Goal: Information Seeking & Learning: Learn about a topic

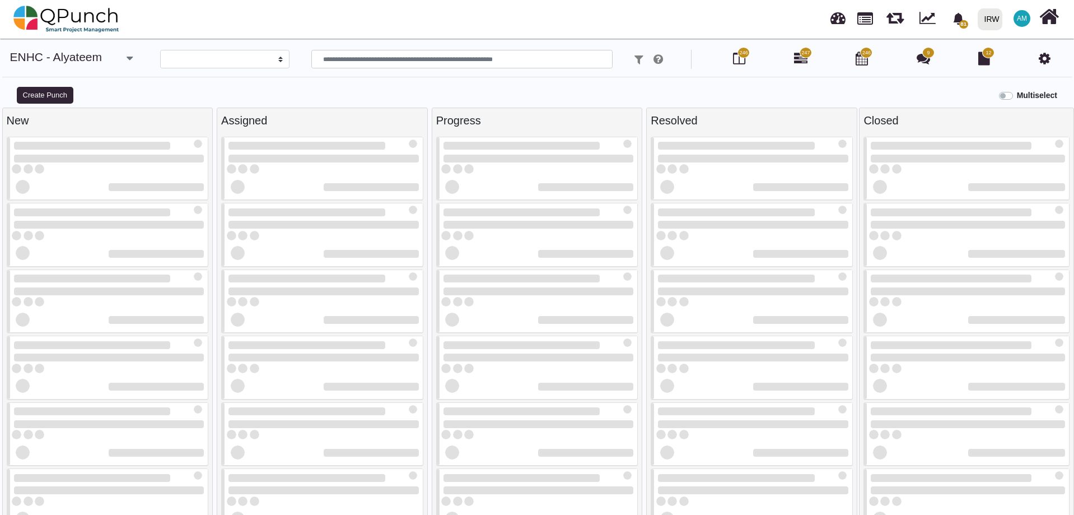
select select
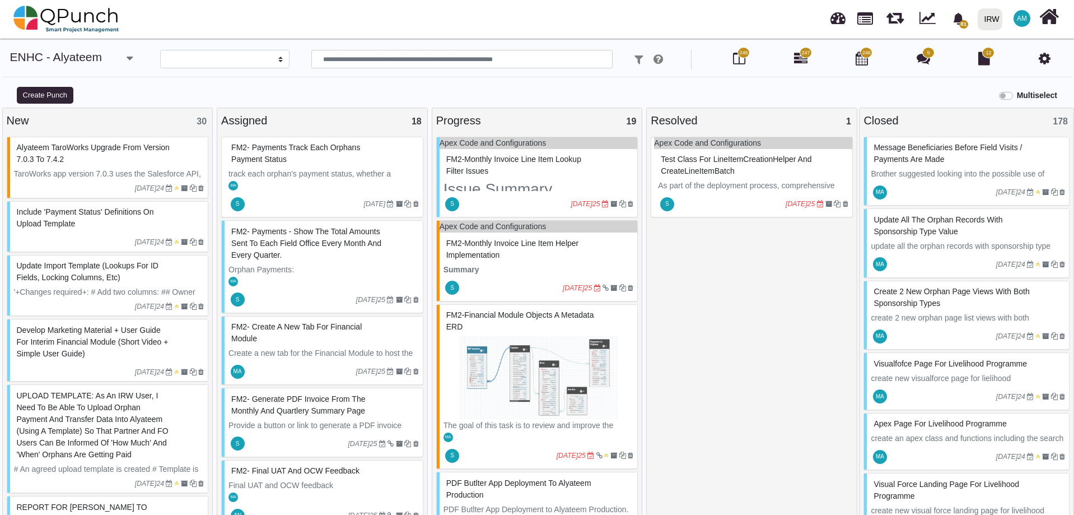
click at [440, 56] on div "**********" at bounding box center [537, 288] width 1074 height 476
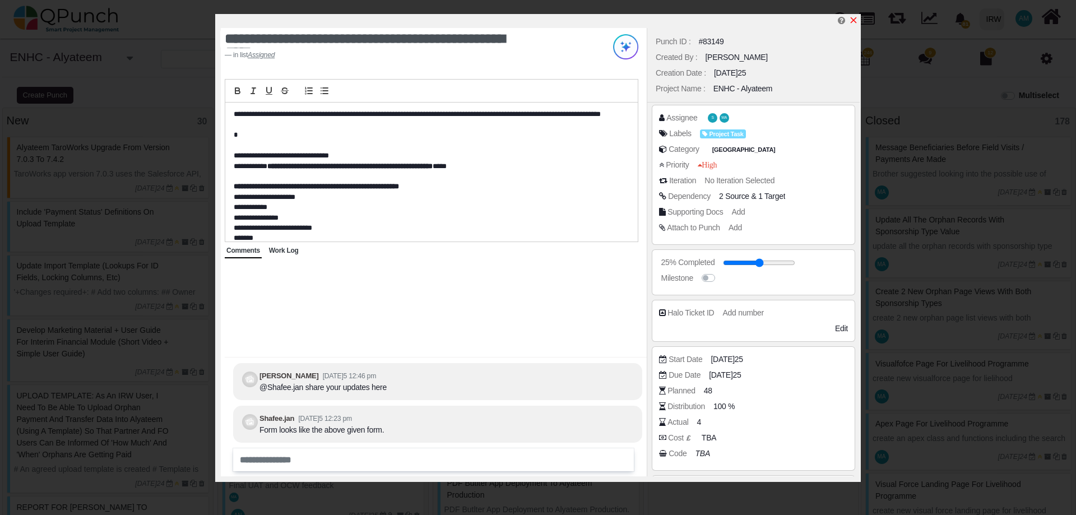
click at [851, 18] on icon "x" at bounding box center [853, 20] width 6 height 6
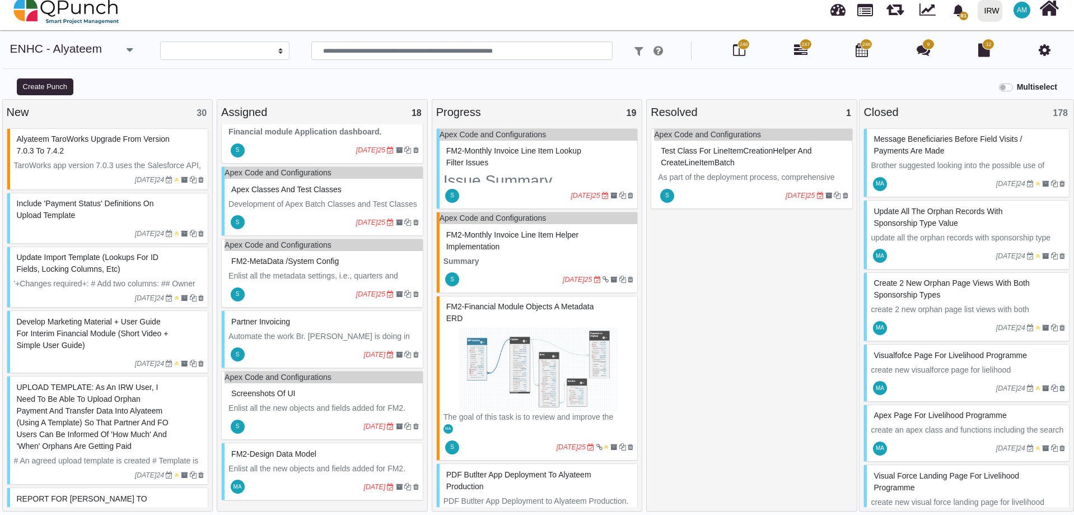
scroll to position [11, 0]
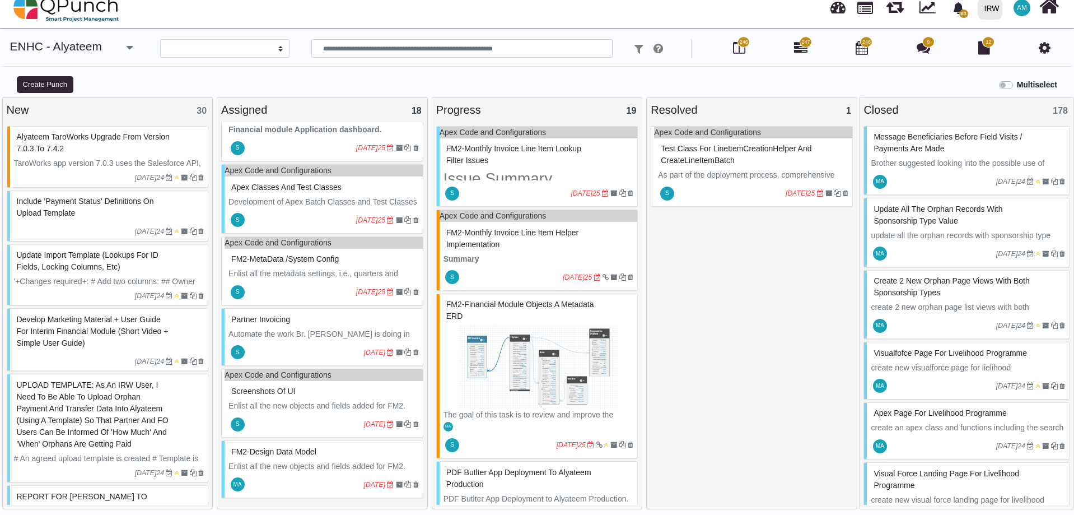
click at [634, 50] on span at bounding box center [645, 49] width 36 height 9
click at [641, 84] on p "Remove All Filters" at bounding box center [654, 87] width 118 height 12
click at [739, 89] on div "Multiselect" at bounding box center [672, 84] width 806 height 18
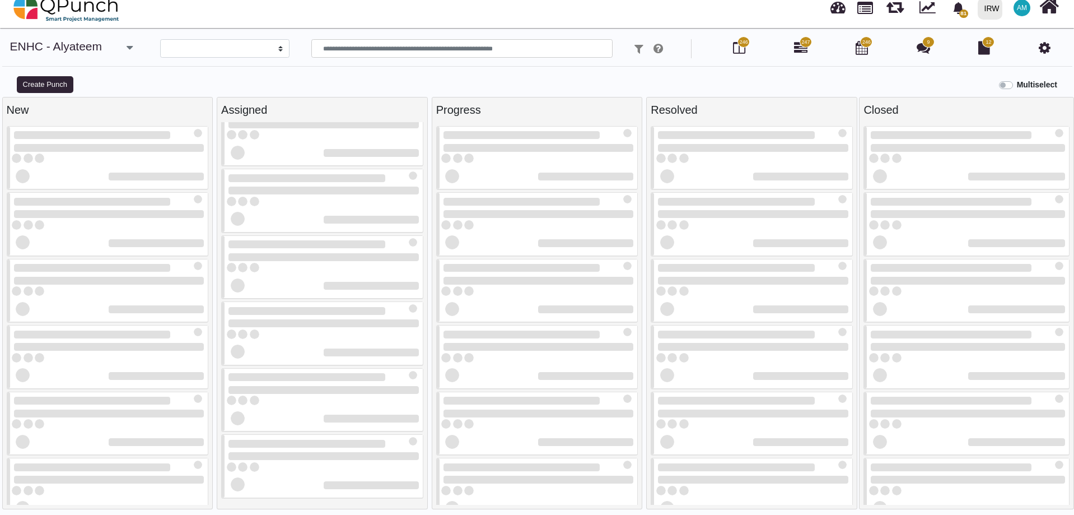
scroll to position [24, 0]
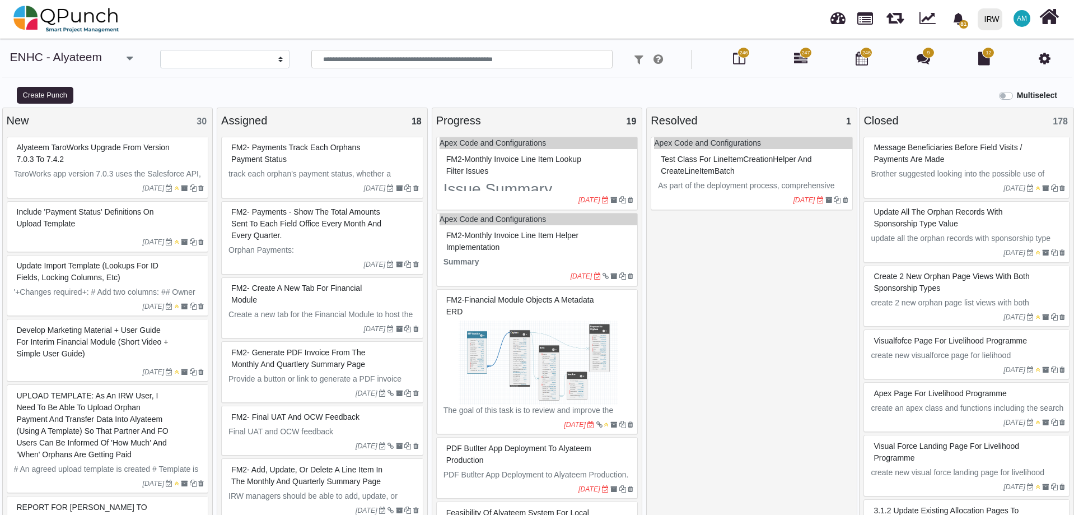
select select
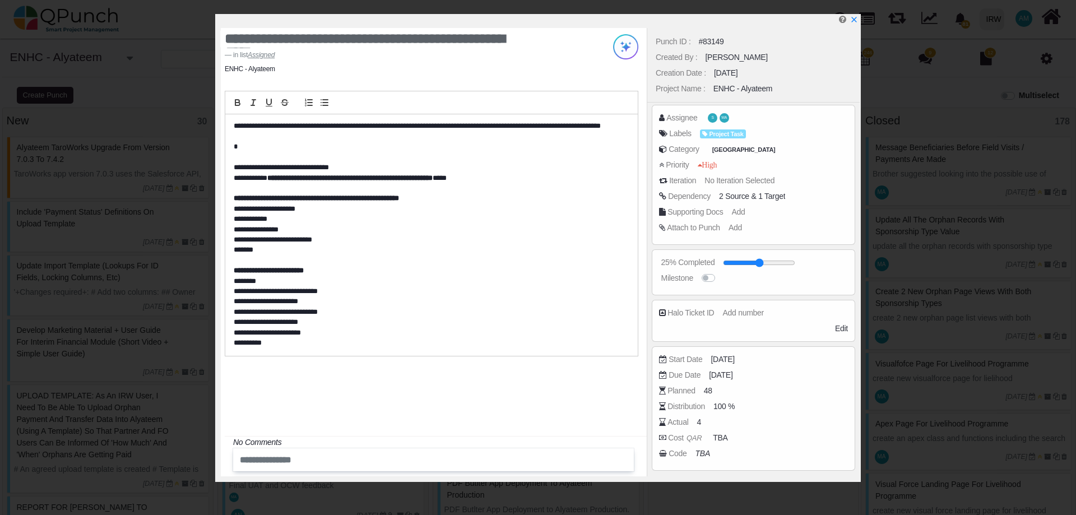
click at [470, 62] on div "**********" at bounding box center [431, 49] width 413 height 35
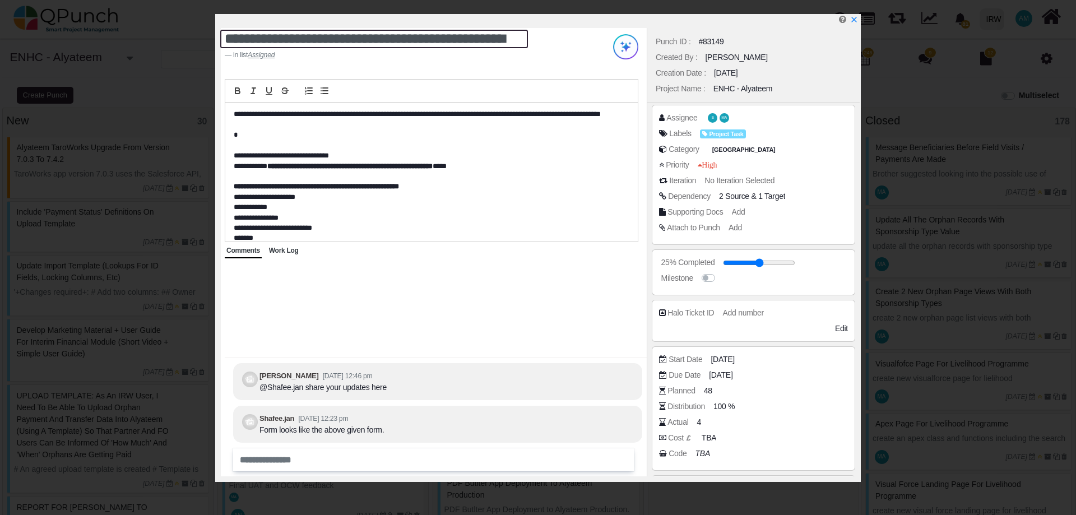
click at [479, 40] on textarea "**********" at bounding box center [374, 39] width 308 height 18
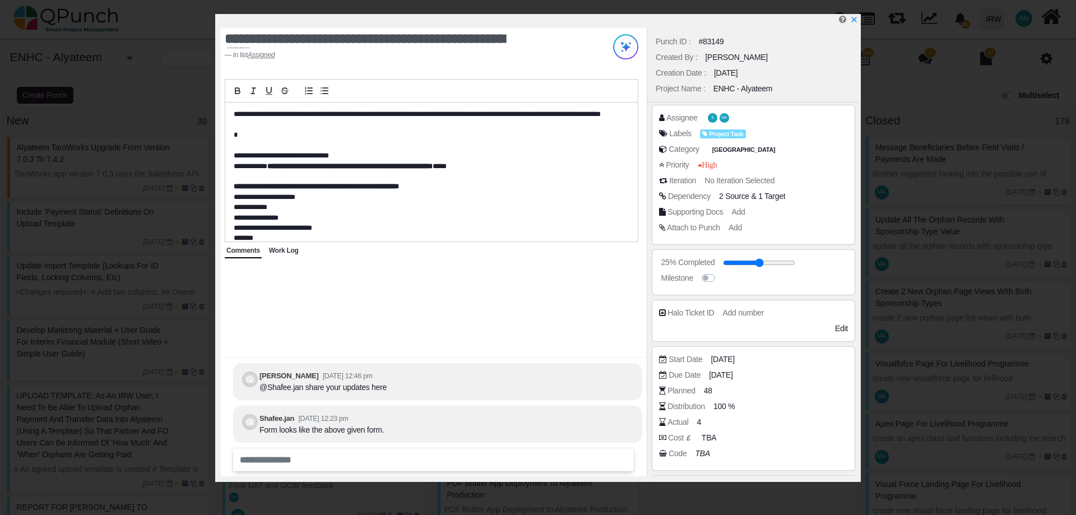
click at [508, 88] on div at bounding box center [431, 91] width 413 height 24
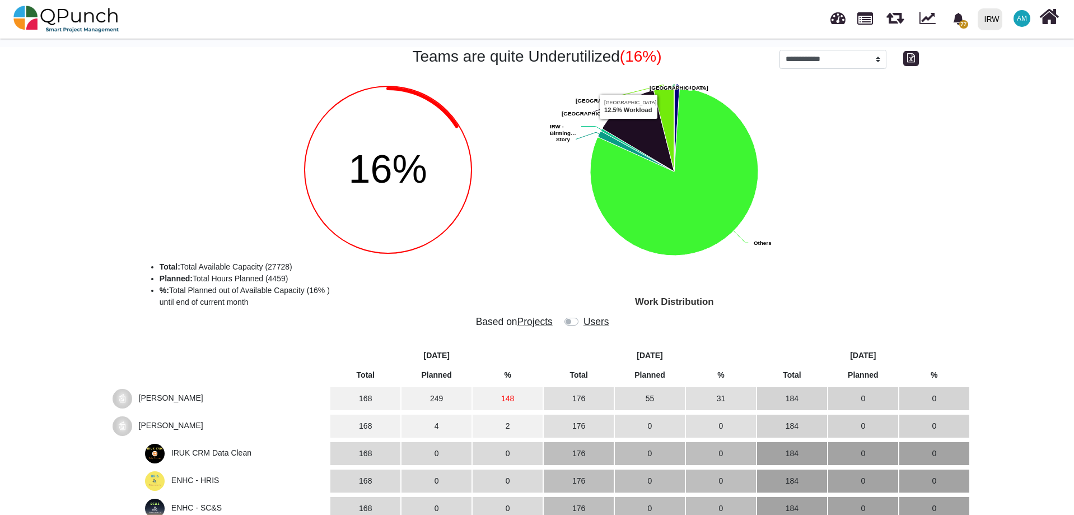
select select "**********"
click at [77, 22] on img at bounding box center [66, 19] width 106 height 34
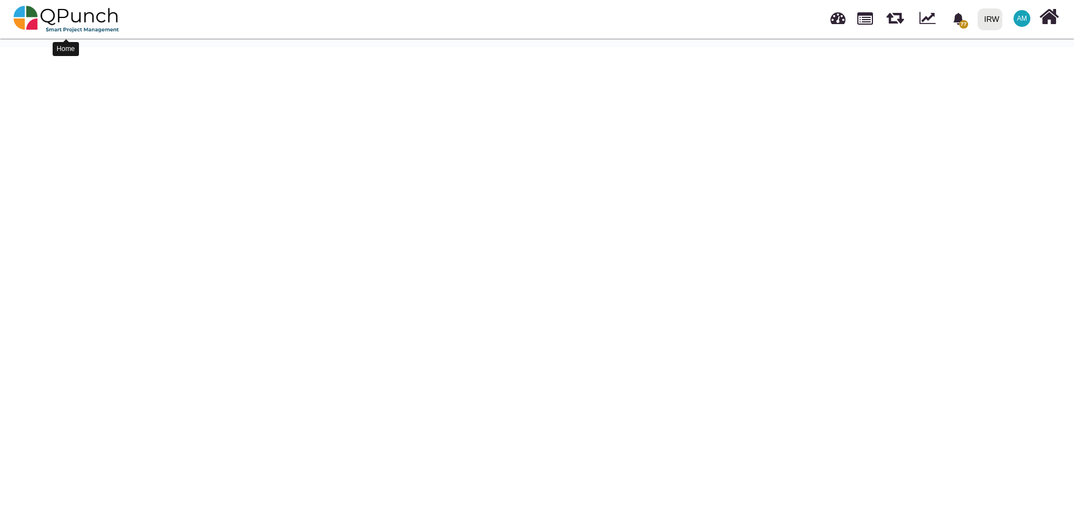
click at [97, 15] on img at bounding box center [66, 19] width 106 height 34
click at [32, 22] on img at bounding box center [66, 19] width 106 height 34
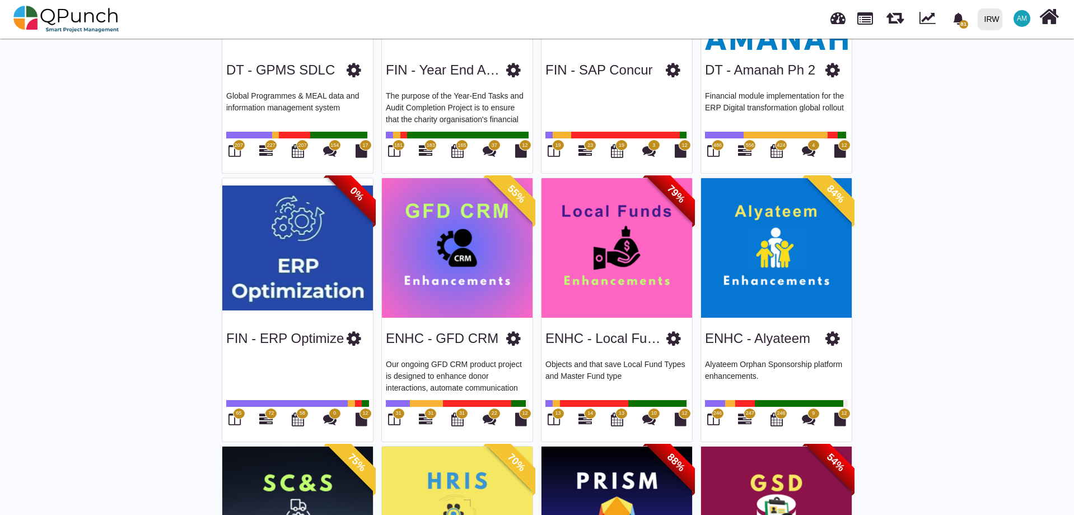
scroll to position [504, 0]
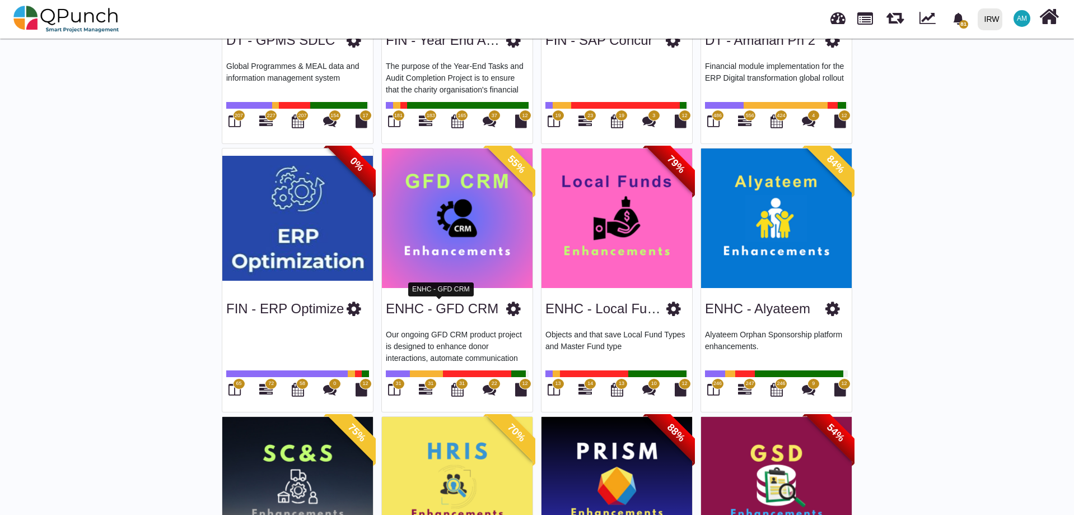
click at [450, 303] on link "ENHC - GFD CRM" at bounding box center [442, 308] width 113 height 15
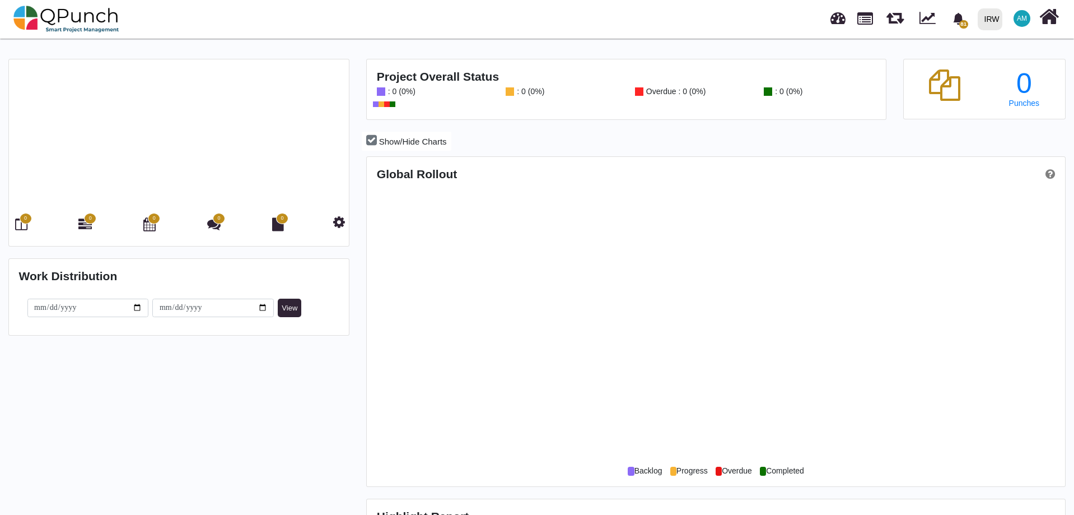
scroll to position [309, 695]
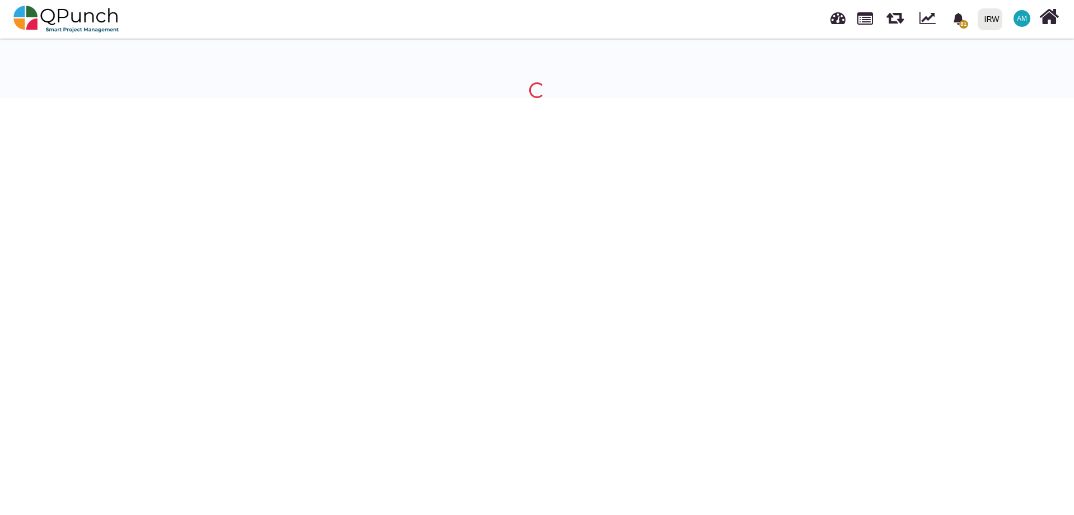
click at [22, 226] on body "81 Notification Clear Environment Configuration: Set up the necessa Adil.shahza…" at bounding box center [537, 293] width 1074 height 515
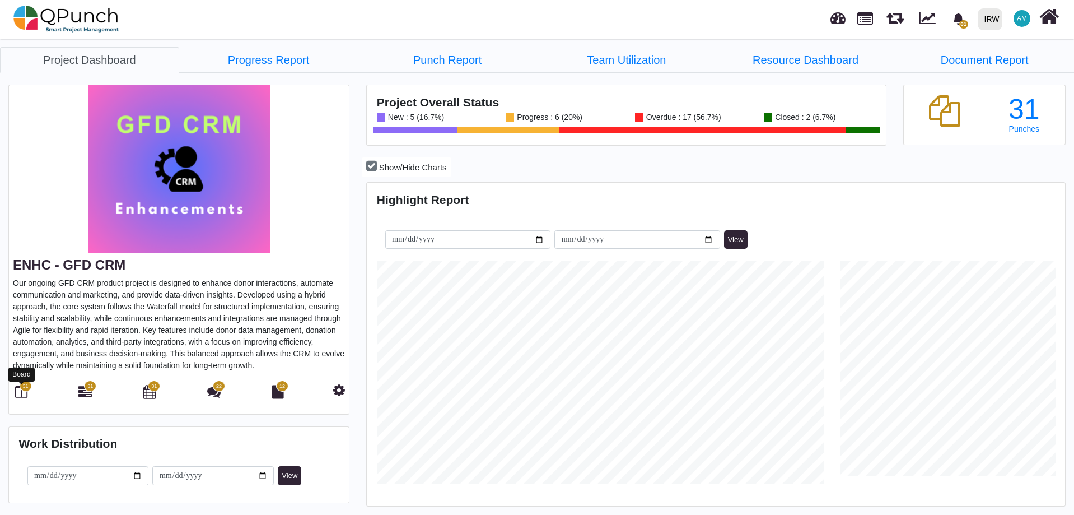
click at [21, 398] on icon at bounding box center [21, 391] width 12 height 13
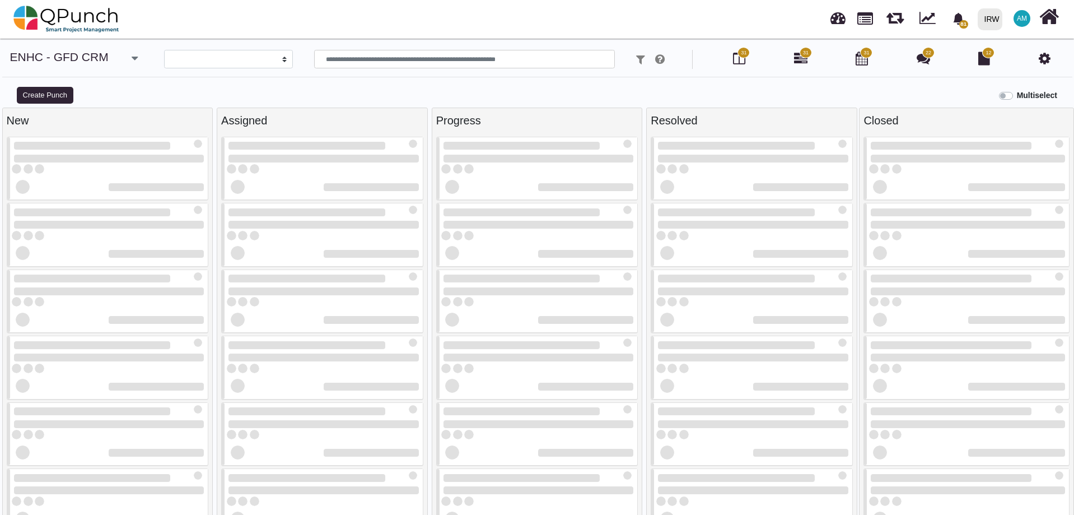
select select
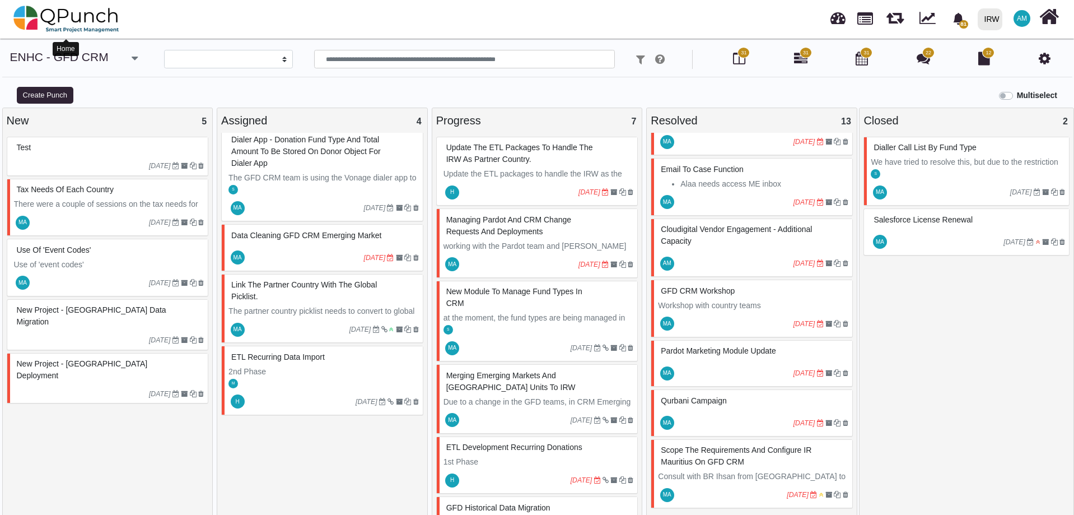
click at [69, 12] on img at bounding box center [66, 19] width 106 height 34
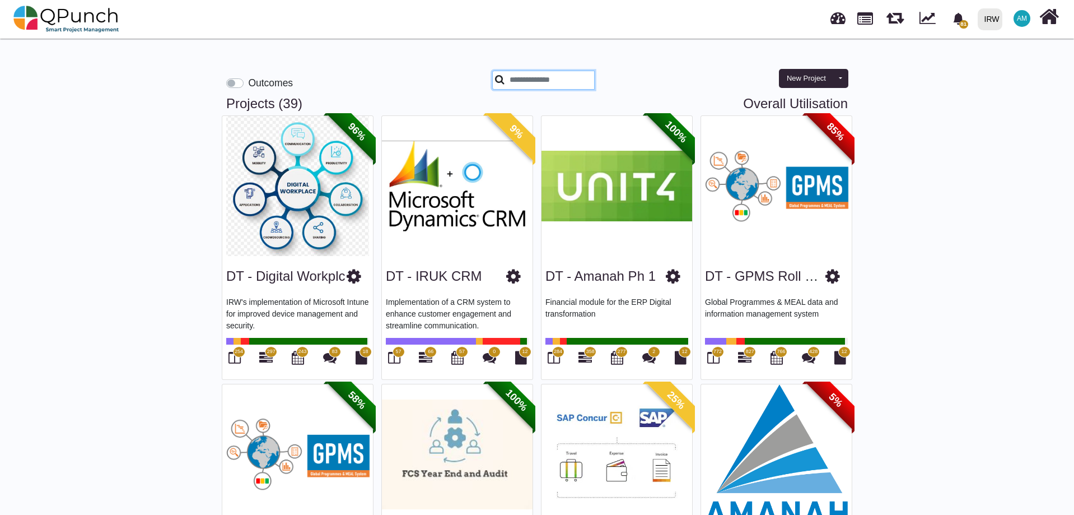
click at [541, 75] on input "text" at bounding box center [543, 80] width 103 height 19
click at [546, 75] on input "text" at bounding box center [543, 80] width 103 height 19
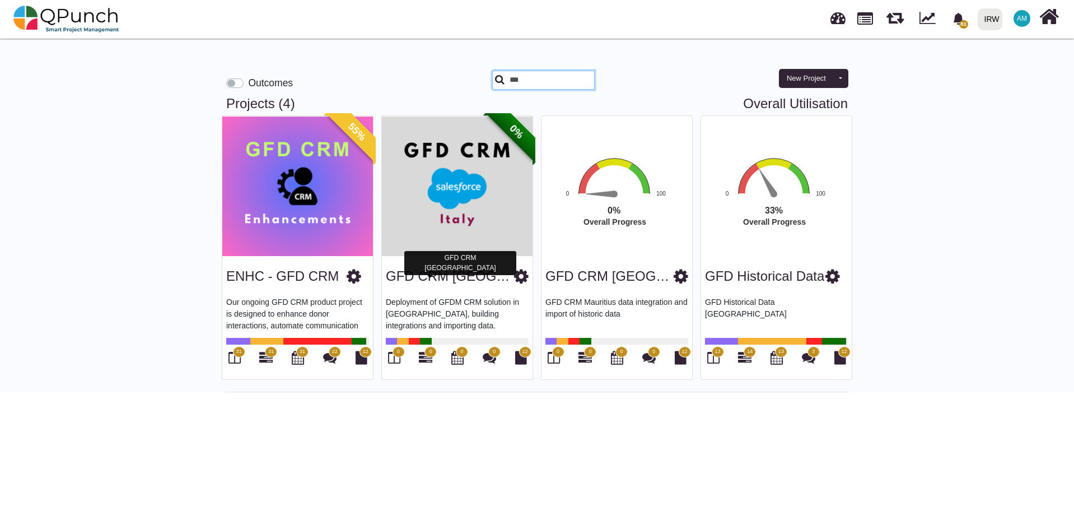
type input "***"
click at [450, 277] on link "GFD CRM [GEOGRAPHIC_DATA]" at bounding box center [489, 275] width 206 height 15
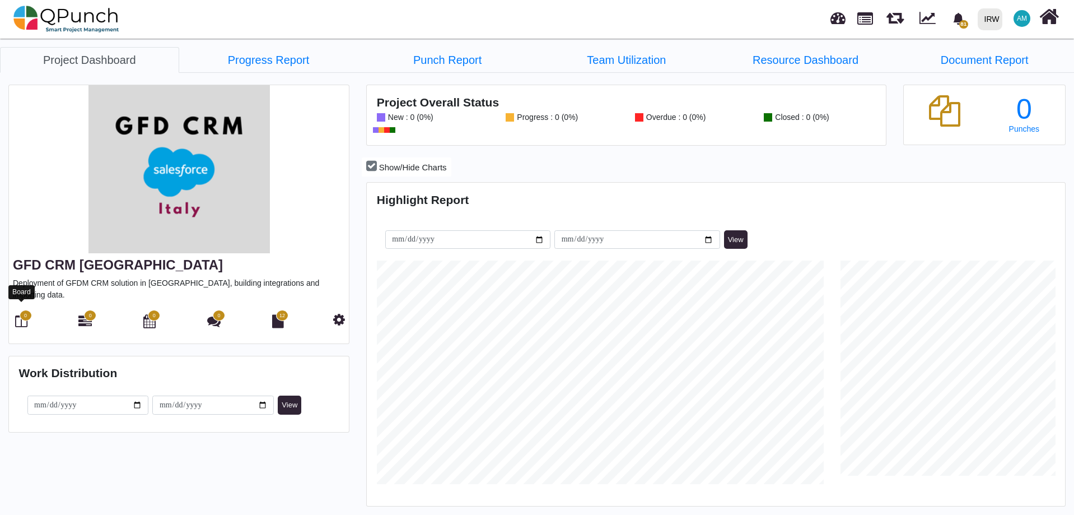
scroll to position [224, 232]
click at [22, 314] on icon at bounding box center [21, 320] width 12 height 13
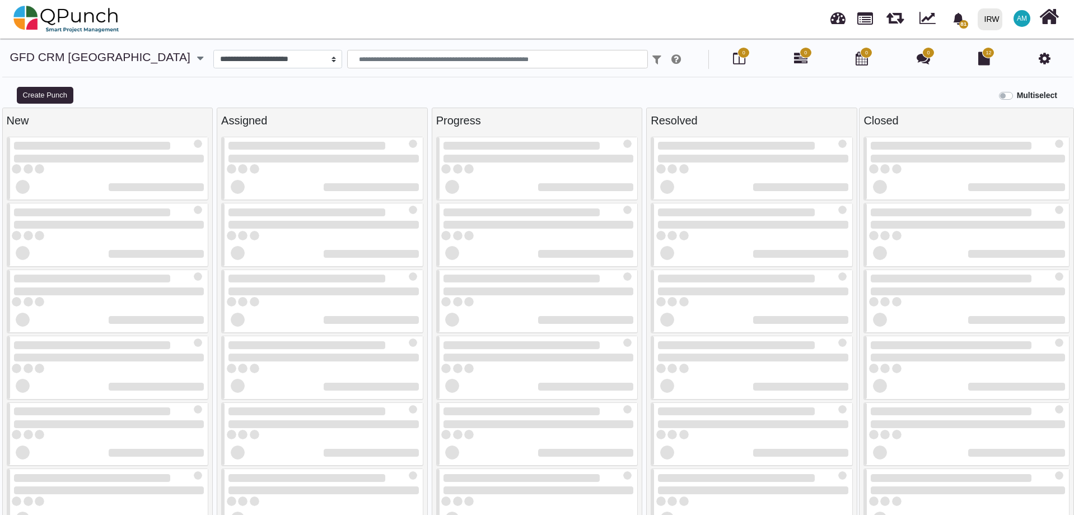
select select
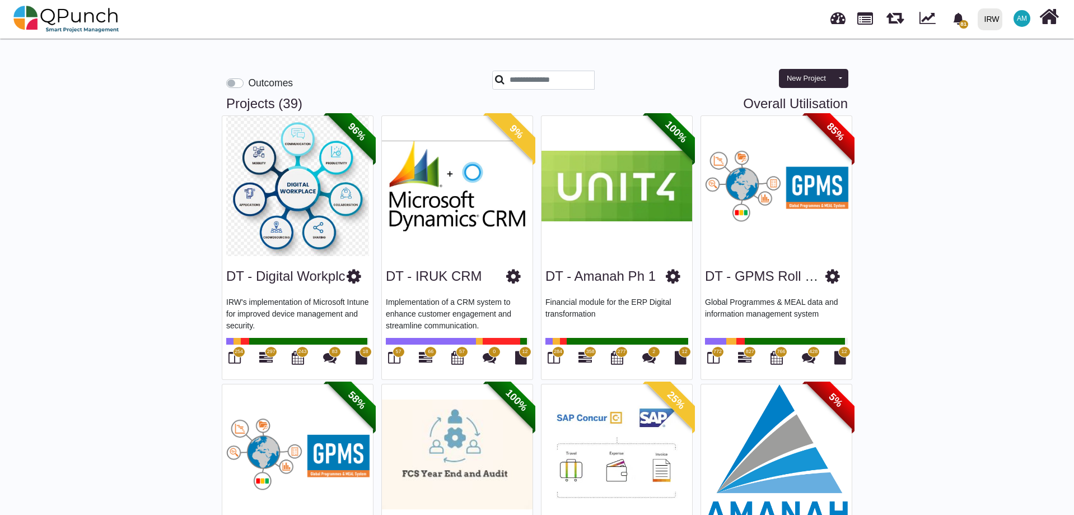
click at [775, 100] on link "Overall Utilisation" at bounding box center [795, 104] width 105 height 16
select select "**********"
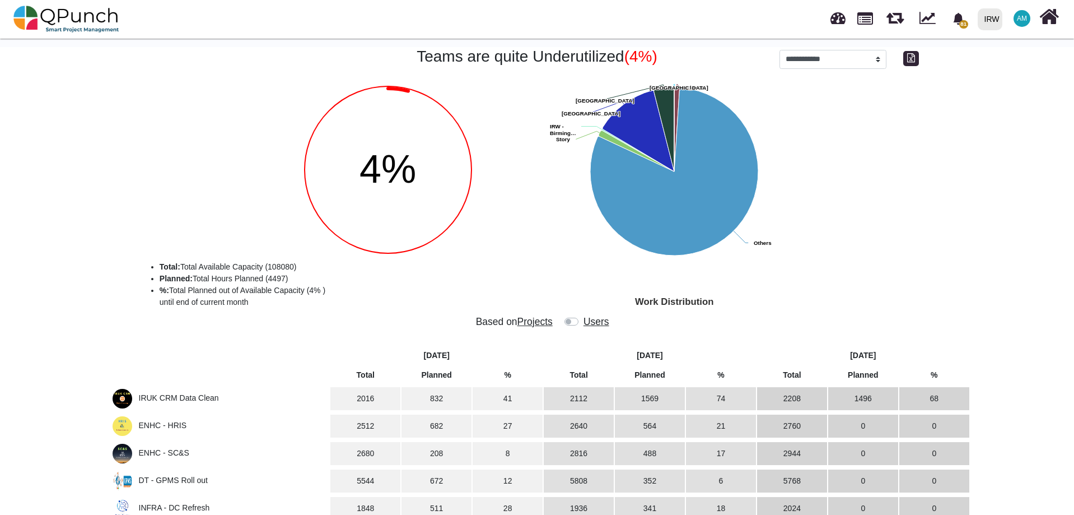
click at [583, 316] on label at bounding box center [583, 316] width 0 height 0
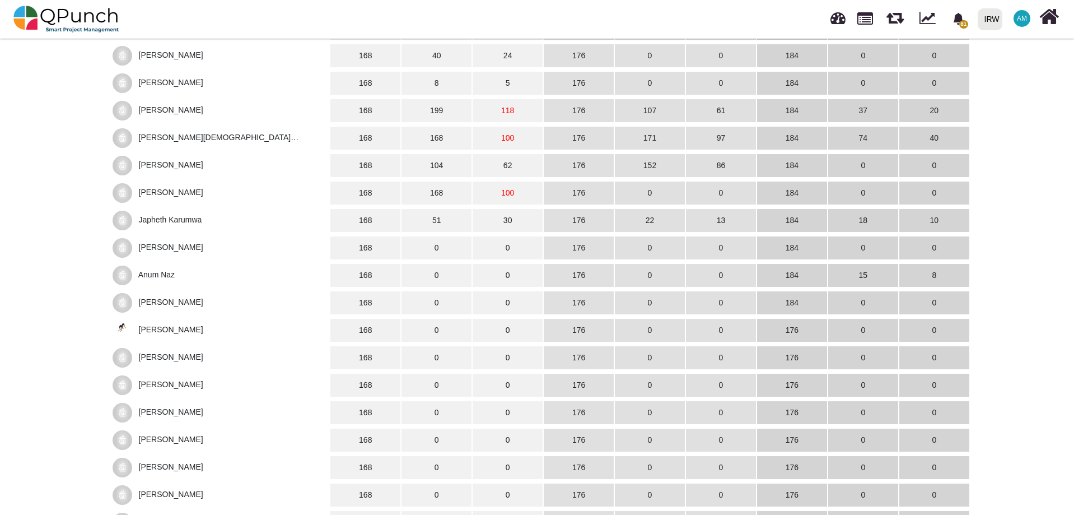
scroll to position [784, 0]
click at [170, 274] on span "Anum Naz" at bounding box center [156, 272] width 36 height 9
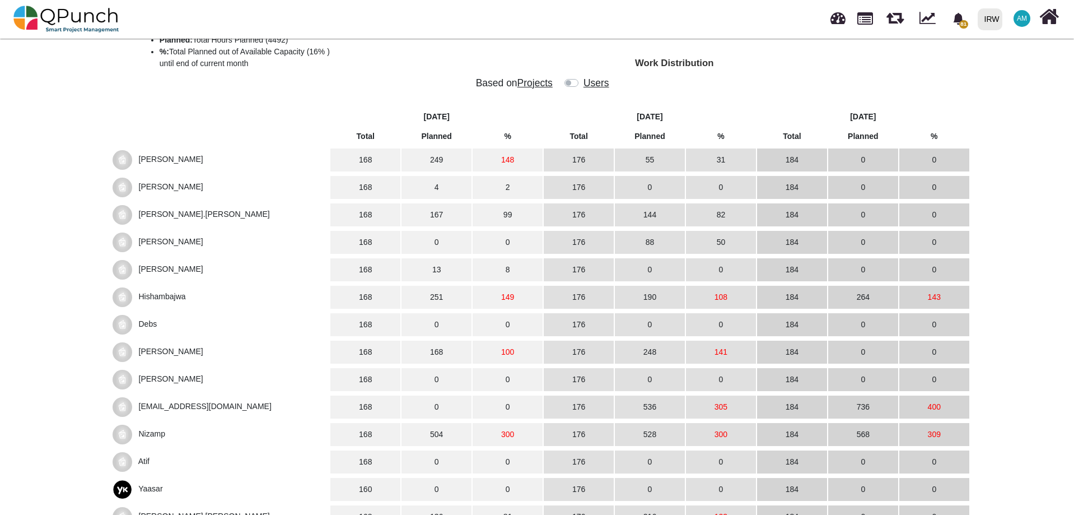
scroll to position [0, 0]
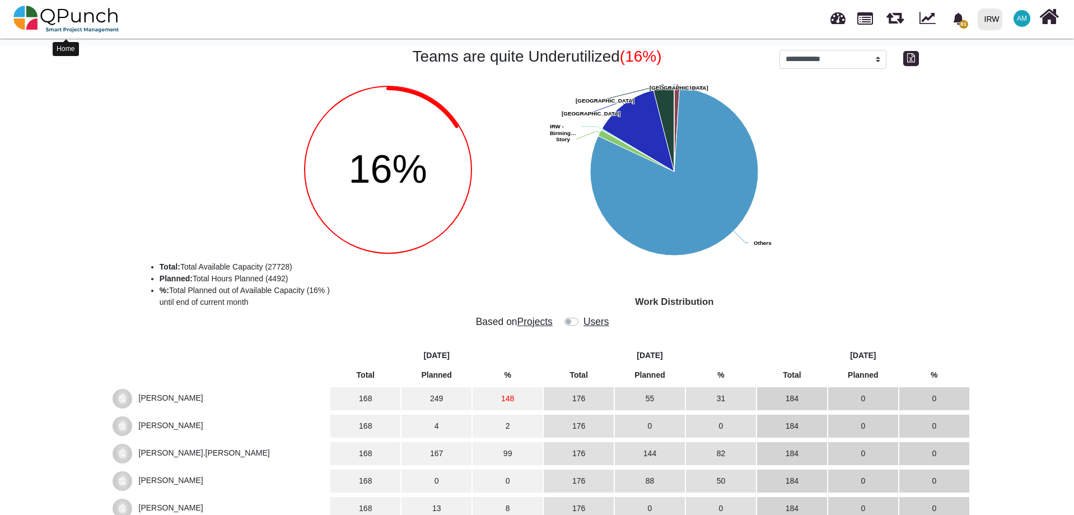
click at [64, 2] on div at bounding box center [66, 19] width 106 height 39
click at [64, 18] on img at bounding box center [66, 19] width 106 height 34
click at [22, 18] on img at bounding box center [66, 19] width 106 height 34
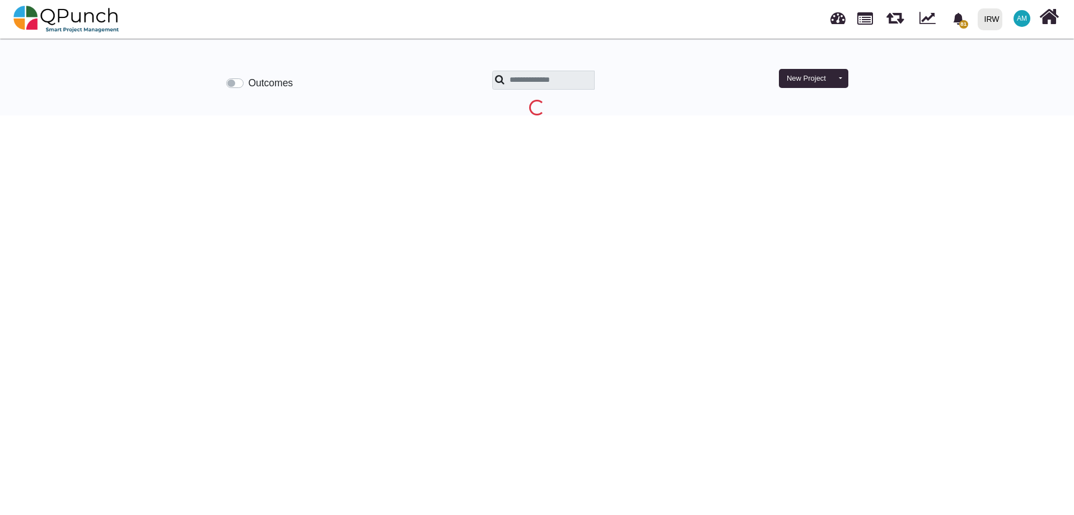
click at [248, 85] on label "Outcomes" at bounding box center [270, 83] width 45 height 15
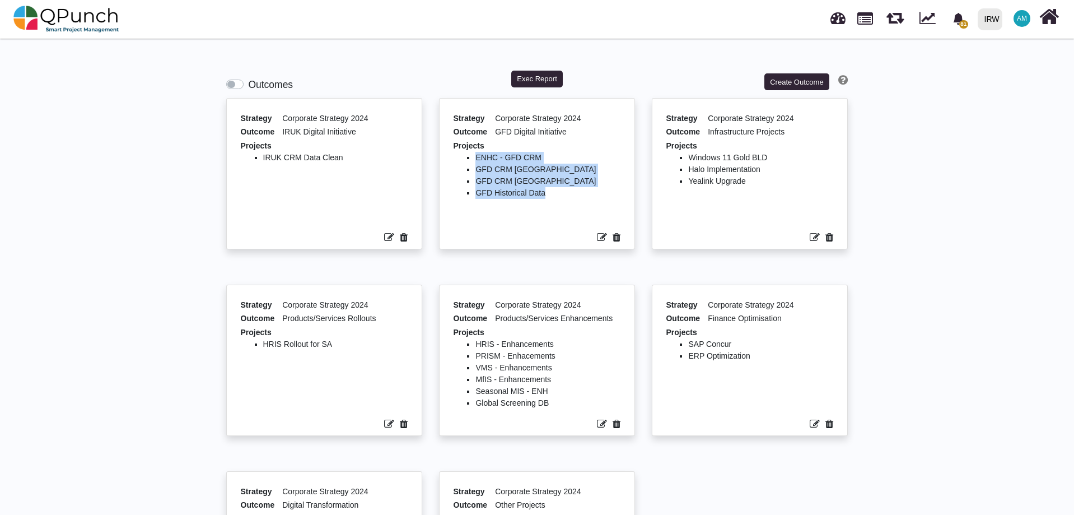
drag, startPoint x: 563, startPoint y: 196, endPoint x: 468, endPoint y: 156, distance: 102.7
click at [468, 156] on ul "ENHC - GFD CRM GFD CRM Italy GFD CRM Mauritius GFD Historical Data" at bounding box center [536, 188] width 167 height 73
click at [292, 173] on ul "IRUK CRM Data Clean" at bounding box center [324, 188] width 167 height 73
click at [299, 161] on li "IRUK CRM Data Clean" at bounding box center [335, 158] width 145 height 12
click at [248, 86] on label "Outcomes" at bounding box center [270, 84] width 45 height 15
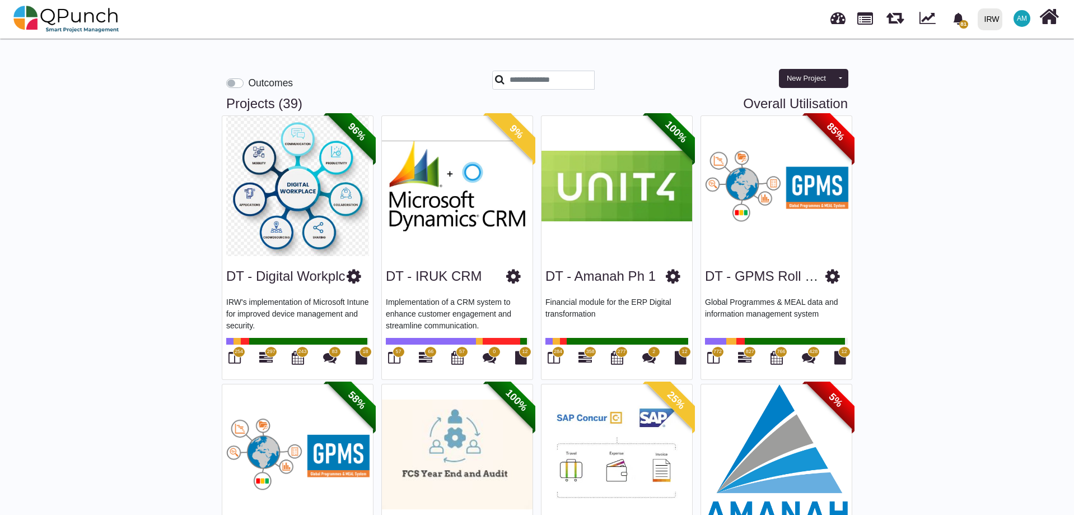
drag, startPoint x: 323, startPoint y: 101, endPoint x: 211, endPoint y: 107, distance: 112.2
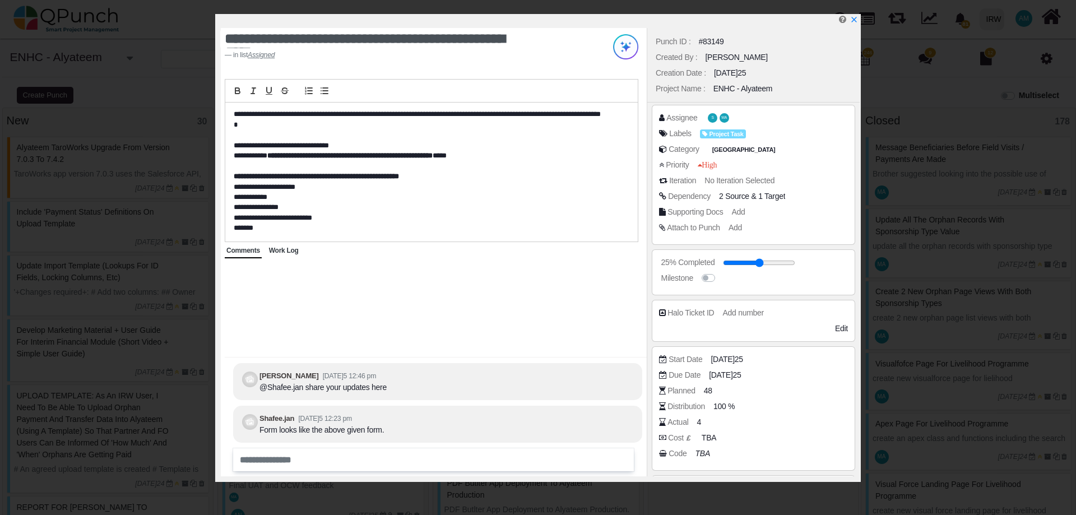
select select
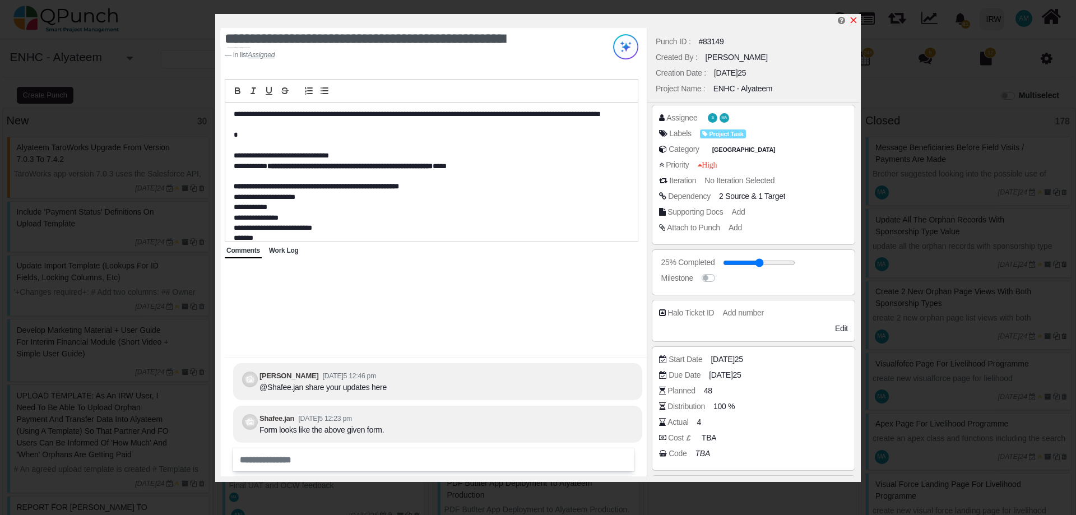
click at [854, 21] on icon "x" at bounding box center [853, 20] width 9 height 9
